Goal: Navigation & Orientation: Find specific page/section

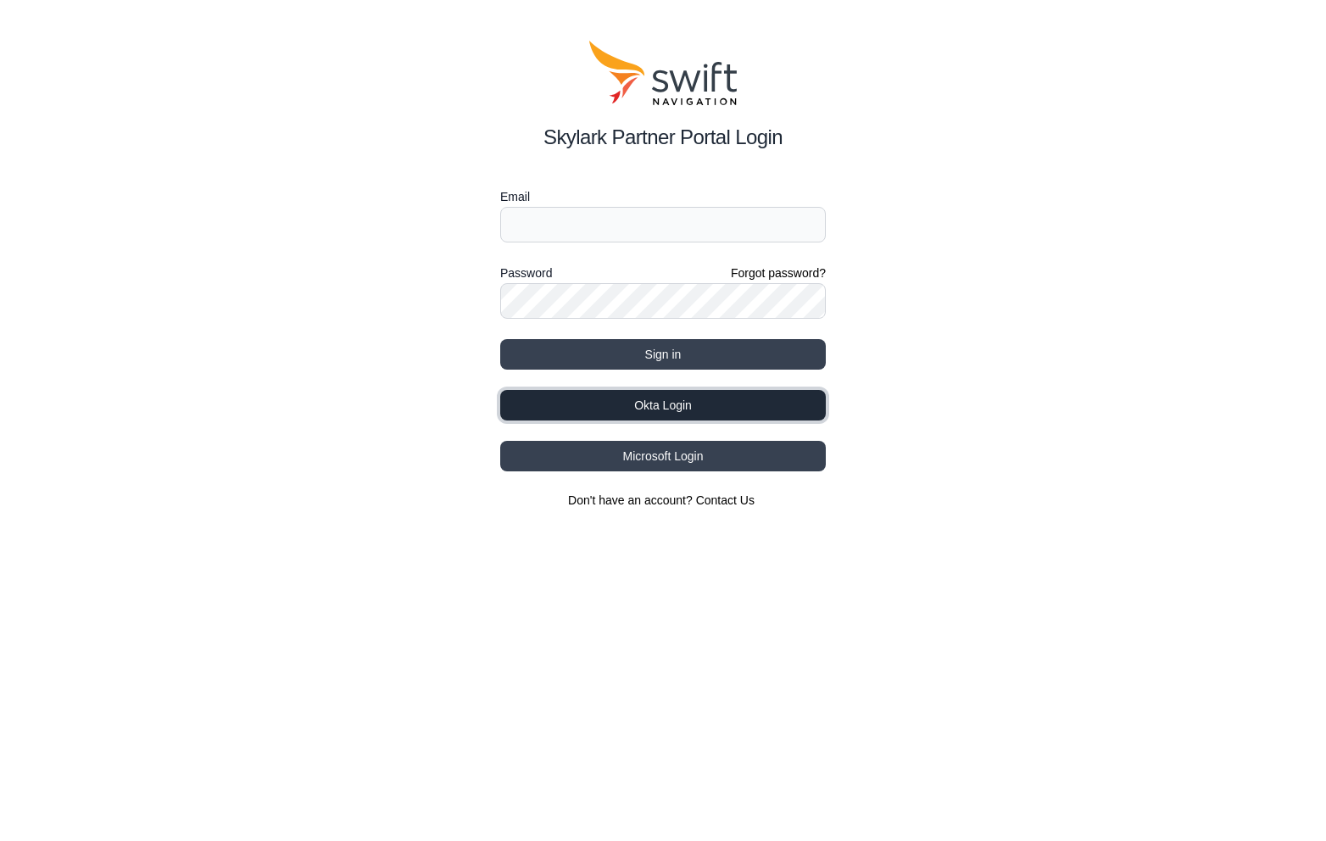
click at [736, 401] on button "Okta Login" at bounding box center [663, 405] width 326 height 31
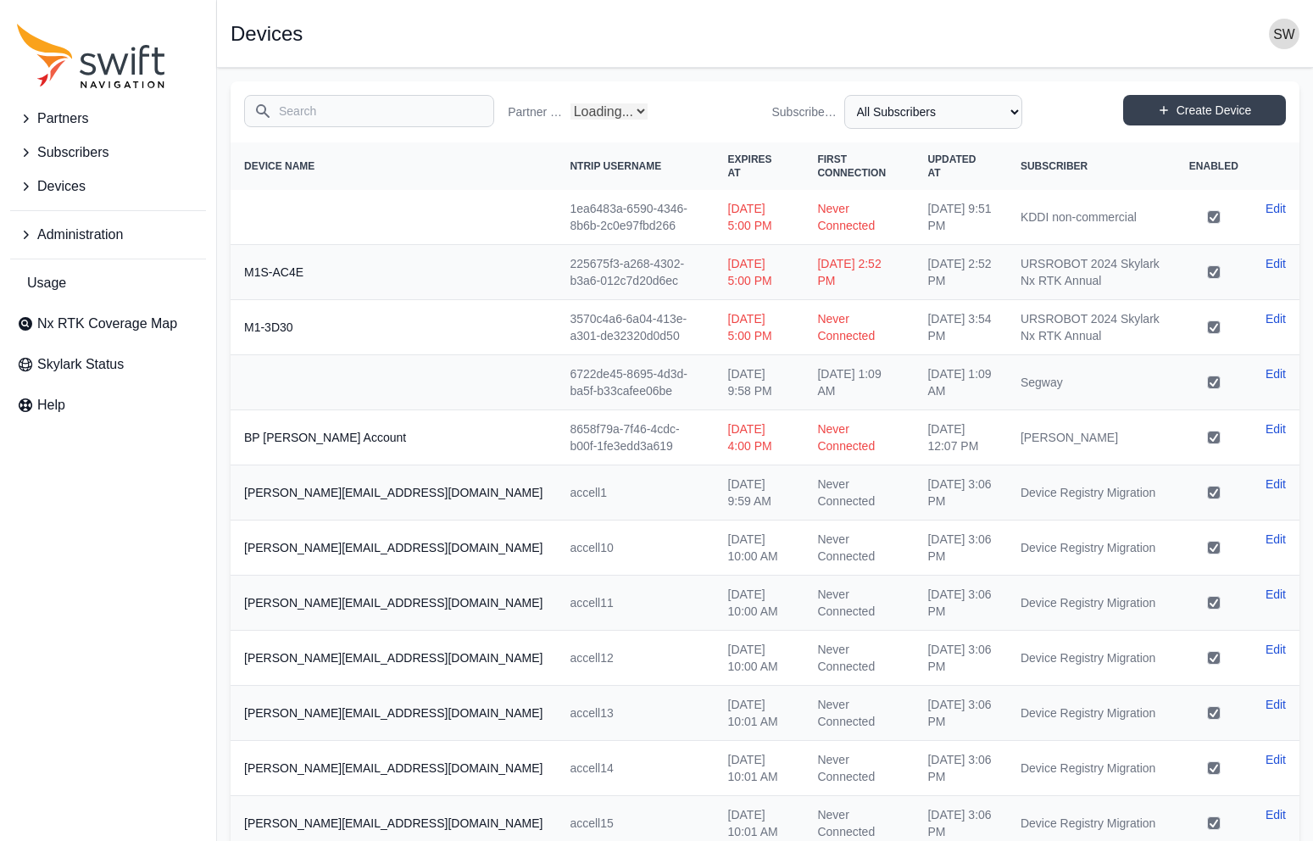
select select "Partner Name"
click at [71, 116] on span "Partners" at bounding box center [62, 119] width 51 height 20
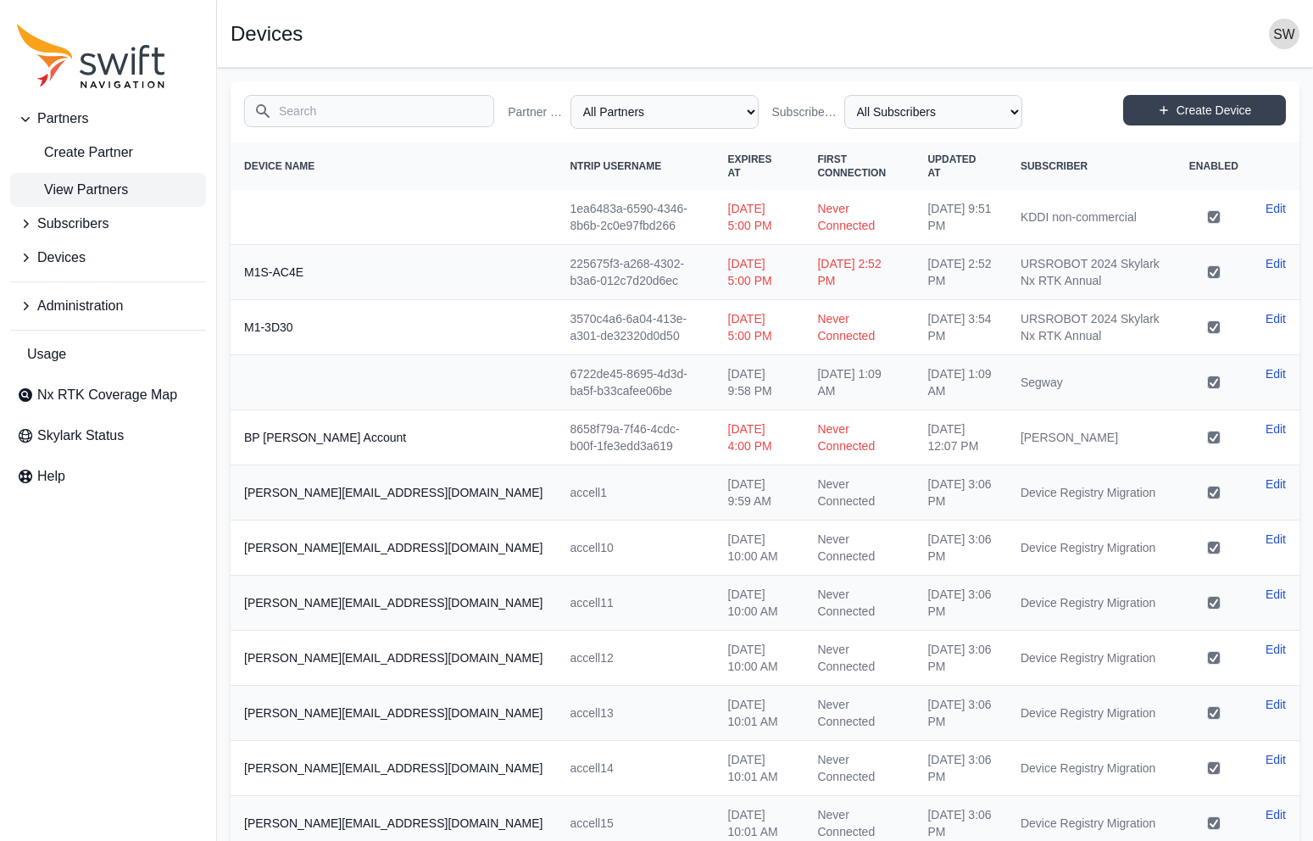
click at [63, 178] on link "View Partners" at bounding box center [108, 190] width 196 height 34
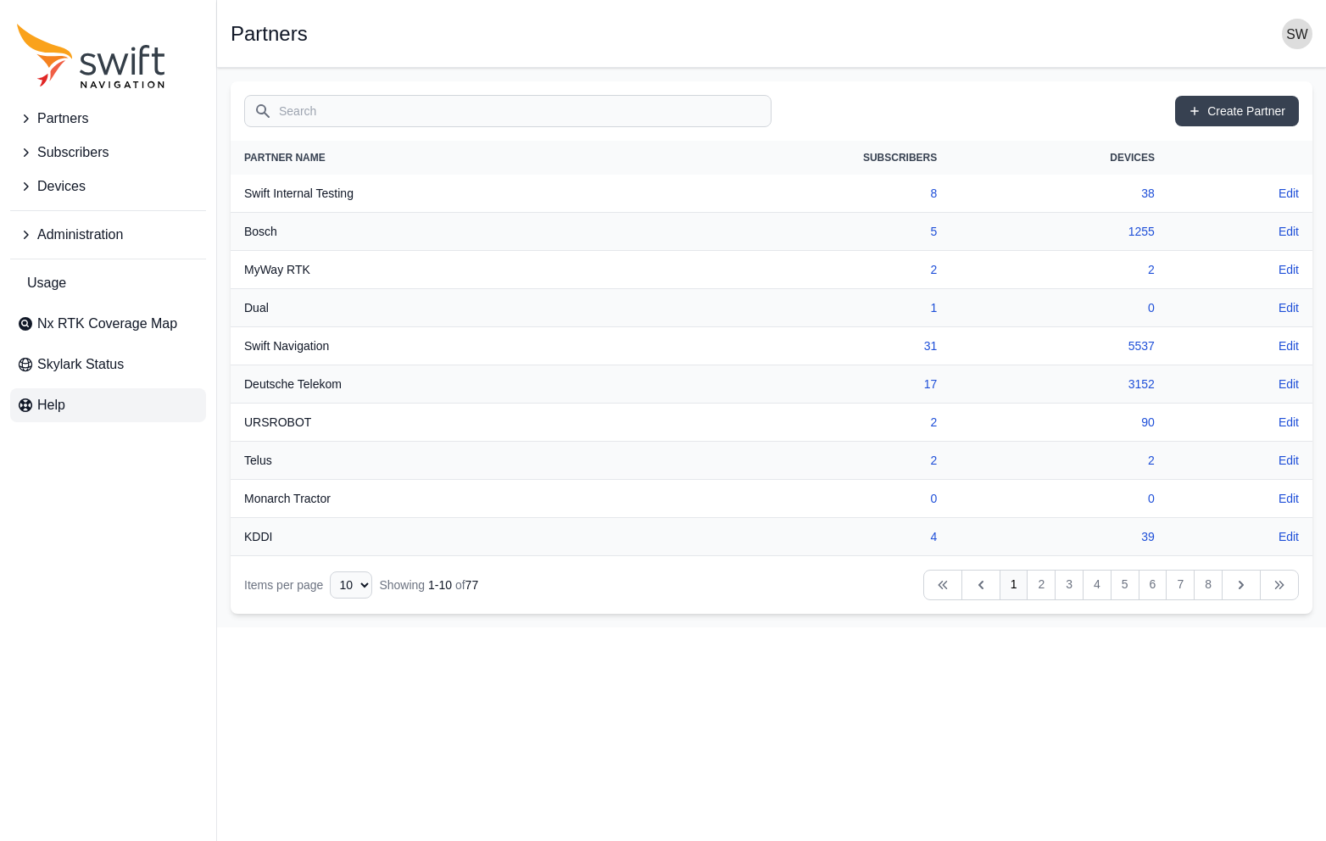
click at [50, 408] on span "Help" at bounding box center [51, 405] width 28 height 20
